Goal: Task Accomplishment & Management: Use online tool/utility

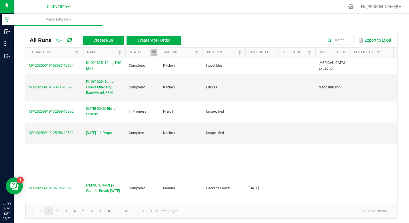
click at [238, 11] on div at bounding box center [223, 6] width 242 height 11
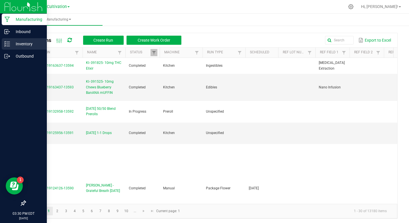
click at [4, 46] on icon at bounding box center [7, 44] width 6 height 6
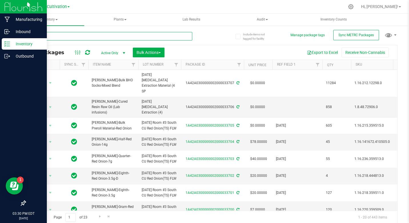
click at [60, 37] on input "text" at bounding box center [108, 36] width 167 height 9
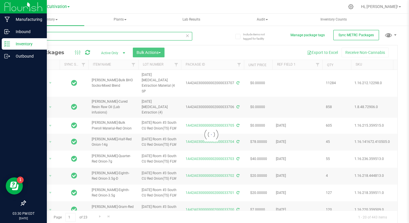
type input "30681"
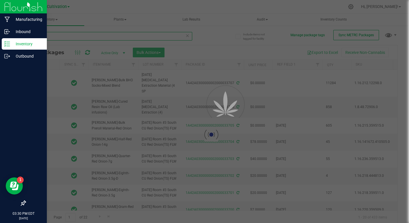
type input "[DATE]"
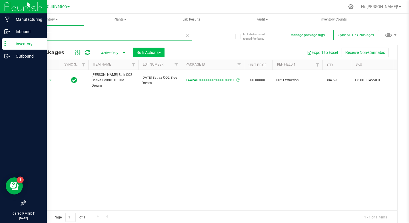
type input "30681"
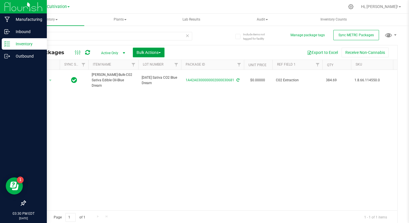
click at [157, 54] on span "Bulk Actions" at bounding box center [149, 52] width 24 height 5
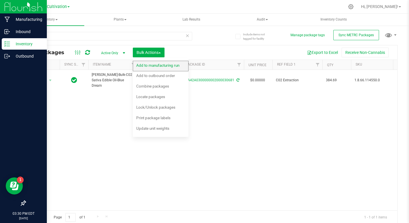
click at [161, 62] on div "Add to manufacturing run" at bounding box center [161, 66] width 51 height 9
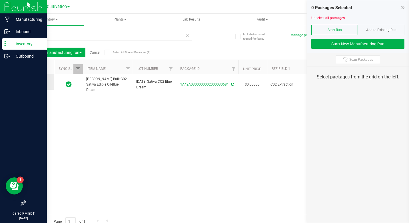
click at [38, 82] on icon at bounding box center [38, 82] width 4 height 0
click at [0, 0] on input "checkbox" at bounding box center [0, 0] width 0 height 0
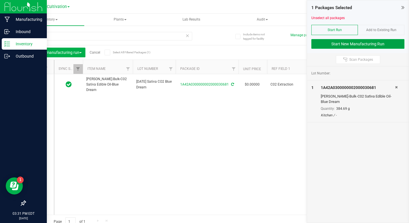
click at [326, 48] on button "Start New Manufacturing Run" at bounding box center [357, 44] width 93 height 10
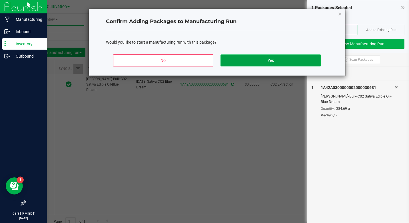
click at [310, 55] on button "Yes" at bounding box center [271, 61] width 100 height 12
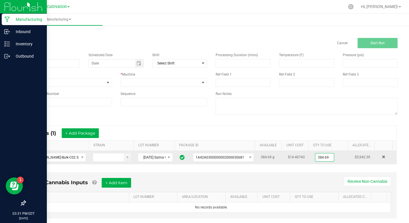
click at [318, 156] on input "384.69" at bounding box center [324, 158] width 19 height 8
type input "22.4000 g"
click at [315, 163] on td "22.4000 g All" at bounding box center [332, 157] width 40 height 13
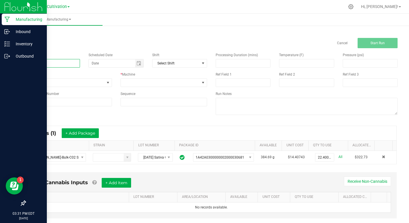
click at [63, 66] on input at bounding box center [52, 63] width 55 height 9
click at [63, 66] on input "KI- 092225- 5mg Sativa Chews Strawberry" at bounding box center [52, 63] width 55 height 9
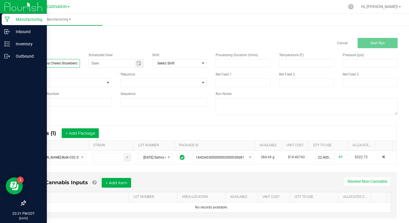
click at [63, 66] on input "KI- 092225- 5mg Sativa Chews Strawberry" at bounding box center [52, 63] width 55 height 9
type input "KI- 092225- 5mg Sativa Chews Strawberry"
click at [70, 83] on span "None" at bounding box center [64, 83] width 79 height 8
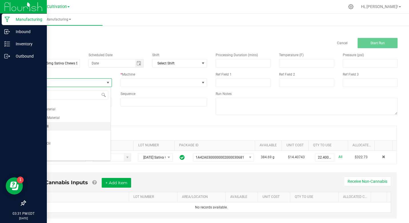
scroll to position [29, 0]
click at [43, 150] on li "Edibles" at bounding box center [67, 147] width 85 height 9
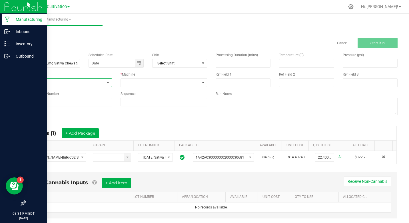
click at [139, 89] on div "Name KI- 092225- 5mg Sativa Chews Strawberry Scheduled Date Shift Select Shift …" at bounding box center [116, 79] width 191 height 63
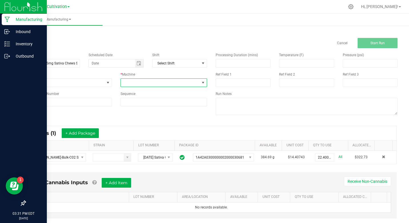
click at [139, 83] on span at bounding box center [160, 83] width 79 height 8
click at [134, 148] on li "Kitchen" at bounding box center [162, 147] width 85 height 10
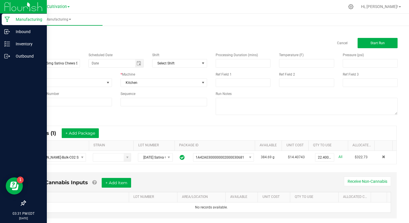
click at [211, 80] on div "Ref Field 1" at bounding box center [242, 79] width 63 height 15
click at [220, 82] on input at bounding box center [243, 83] width 55 height 9
type input "Nano Bulk Infusion"
type input "month/day/year"
type input "Nano Bulk Infusion"
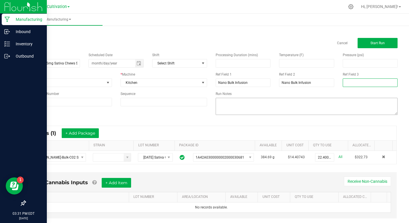
type input "Nano Bulk Infusion"
type input "month/day/year"
click at [375, 42] on span "Start Run" at bounding box center [378, 43] width 14 height 4
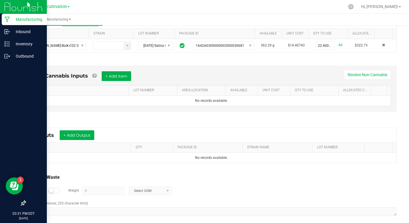
scroll to position [129, 0]
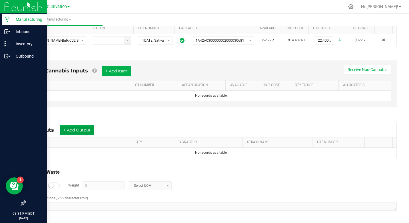
click at [73, 131] on button "+ Add Output" at bounding box center [77, 130] width 35 height 10
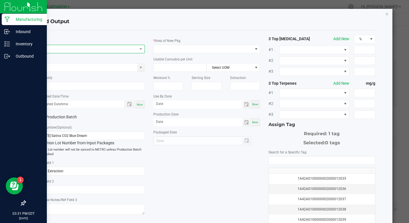
click at [91, 51] on span "NO DATA FOUND" at bounding box center [87, 49] width 99 height 8
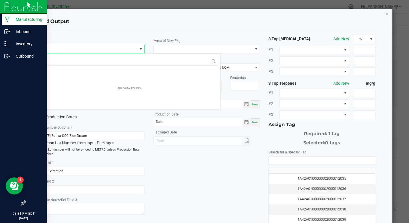
scroll to position [9, 105]
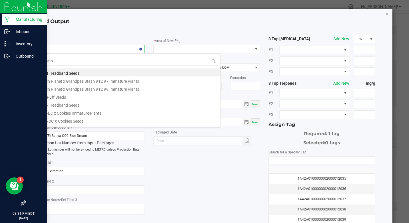
type input "sativa"
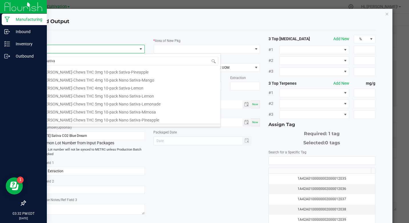
scroll to position [86, 0]
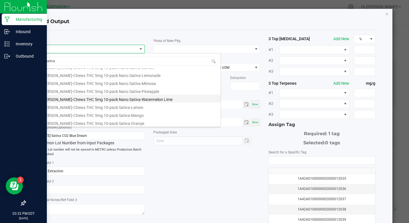
click at [146, 100] on li "[PERSON_NAME]-Chews THC 5mg 10-pack Nano Sativa-Watermelon Lime" at bounding box center [129, 99] width 182 height 8
type input "0 ea"
type input "1.6"
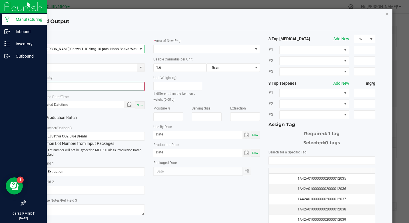
click at [89, 89] on input "0" at bounding box center [91, 87] width 105 height 8
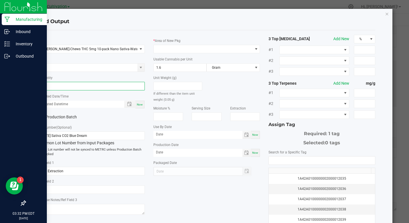
type input "327 ea"
click at [138, 105] on span "Now" at bounding box center [140, 104] width 6 height 3
type input "[DATE] 3:32 PM"
type input "[DATE]"
click at [61, 120] on label "Production Batch" at bounding box center [62, 117] width 49 height 6
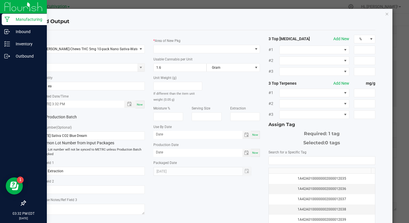
click at [0, 0] on input "Production Batch" at bounding box center [0, 0] width 0 height 0
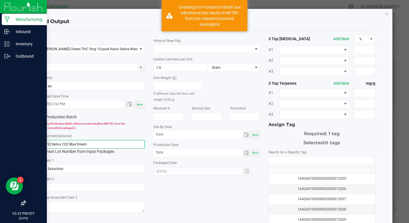
click at [76, 145] on input "[DATE] Sativa CO2 Blue Dream" at bounding box center [91, 144] width 107 height 9
paste input "KI- 092225- 5mg Sativa Chews Strawberry"
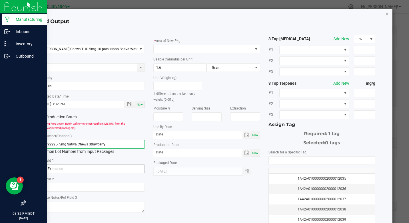
type input "KI- 092225- 5mg Sativa Chews Strawberry"
drag, startPoint x: 78, startPoint y: 168, endPoint x: 0, endPoint y: 155, distance: 78.7
click at [0, 155] on html "Manufacturing Inbound Inventory Outbound 03:32 PM EDT [DATE] 09/22 Cultivation …" at bounding box center [204, 111] width 409 height 223
type input "Nano Infusion"
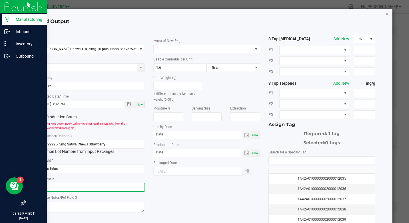
type input "Nano Bulk Infusion"
type input "month/day/year"
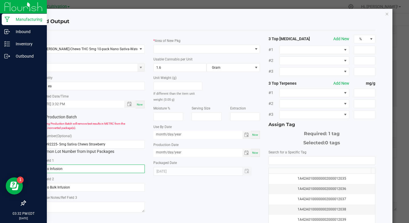
type input "month/day/year"
click at [164, 55] on div "* Area of New Pkg Usable Cannabis per Unit 1.6 Gram Unit Weight (g) If differen…" at bounding box center [206, 105] width 115 height 141
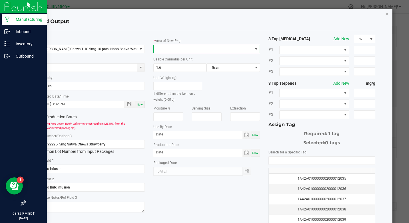
click at [166, 46] on span at bounding box center [203, 49] width 99 height 8
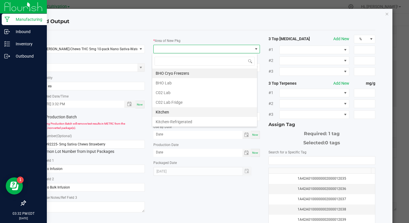
scroll to position [9, 105]
click at [178, 111] on li "Kitchen" at bounding box center [204, 112] width 105 height 10
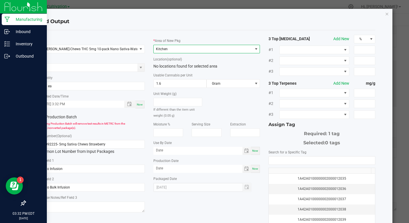
click at [252, 151] on span "Now" at bounding box center [255, 150] width 6 height 3
type input "[DATE]"
click at [252, 167] on span "Now" at bounding box center [255, 168] width 6 height 3
type input "[DATE]"
click at [153, 151] on input "[DATE]" at bounding box center [197, 150] width 89 height 7
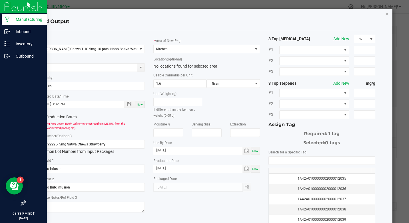
click at [191, 144] on div "Use By Date [DATE] Now" at bounding box center [206, 147] width 107 height 15
click at [191, 149] on input "[DATE]" at bounding box center [197, 150] width 89 height 7
type input "[DATE]"
click at [335, 162] on input "NO DATA FOUND" at bounding box center [322, 161] width 106 height 8
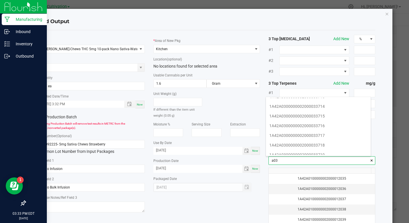
scroll to position [0, 0]
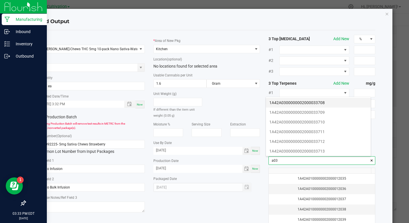
click at [328, 102] on li "1A42A0300000002000033708" at bounding box center [318, 103] width 105 height 10
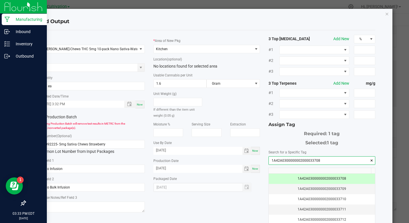
type input "1A42A0300000002000033708"
click at [316, 27] on div "Add Output" at bounding box center [206, 21] width 337 height 17
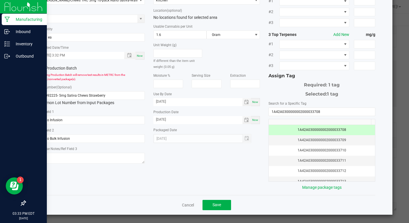
scroll to position [49, 0]
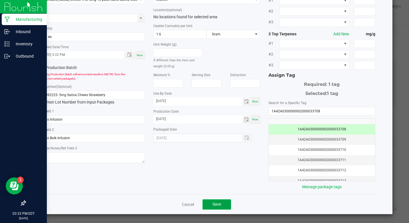
click at [219, 205] on span "Save" at bounding box center [217, 204] width 9 height 5
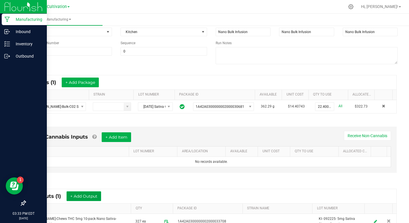
scroll to position [0, 0]
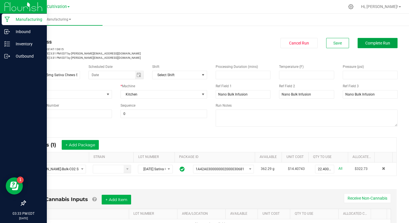
click at [380, 46] on button "Complete Run" at bounding box center [378, 43] width 40 height 10
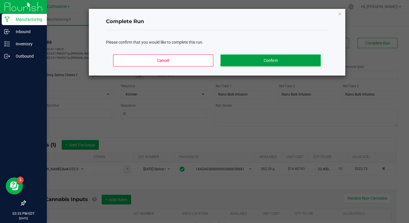
click at [283, 65] on button "Confirm" at bounding box center [271, 61] width 100 height 12
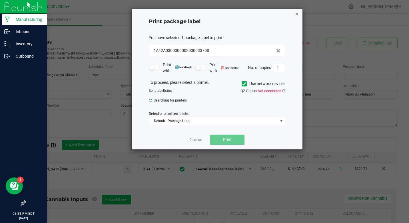
click at [298, 14] on icon "button" at bounding box center [297, 13] width 4 height 7
